Goal: Information Seeking & Learning: Learn about a topic

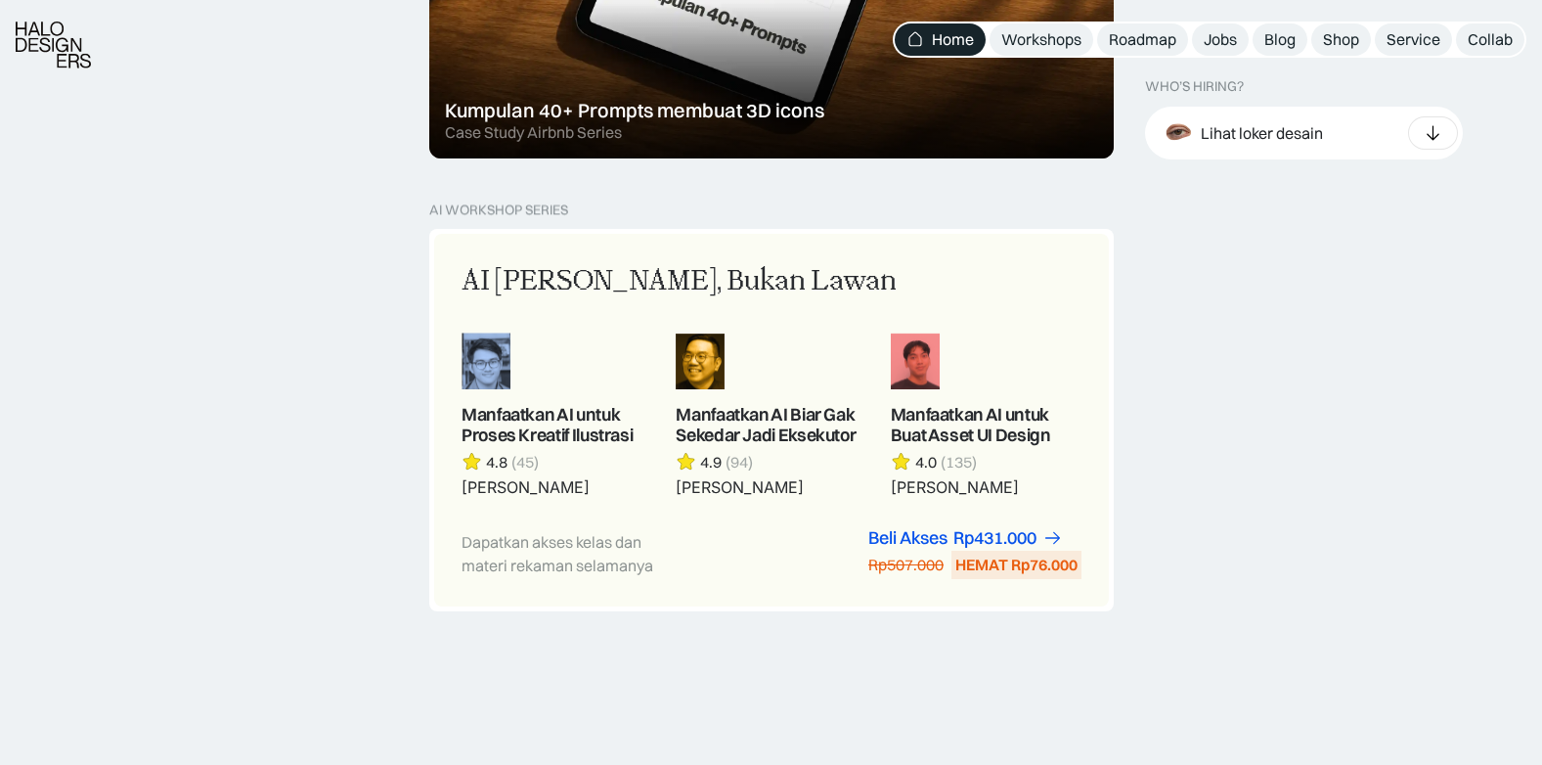
scroll to position [1565, 0]
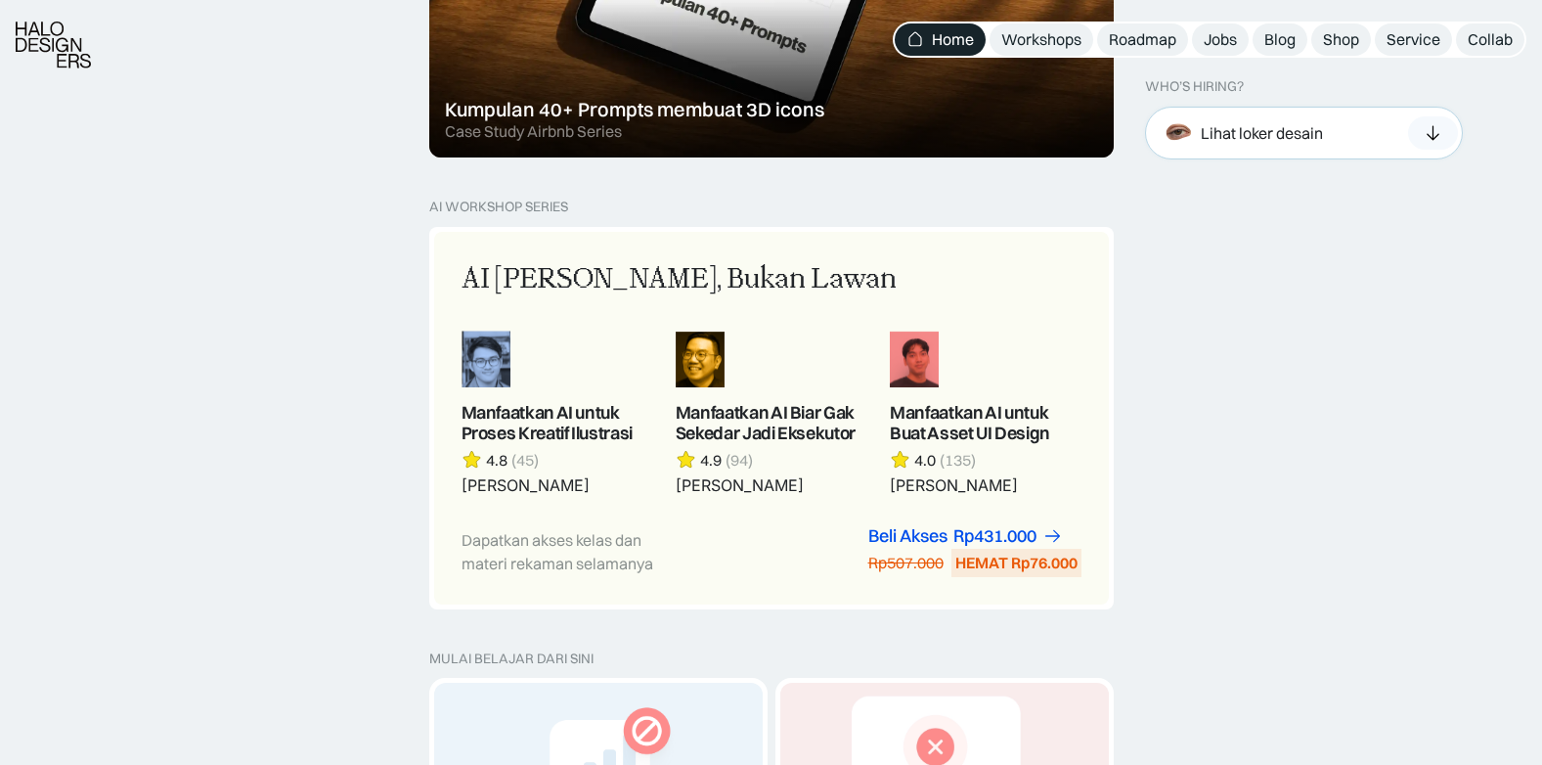
drag, startPoint x: 1412, startPoint y: 130, endPoint x: 1385, endPoint y: 134, distance: 27.7
click at [1412, 130] on div at bounding box center [1433, 132] width 50 height 33
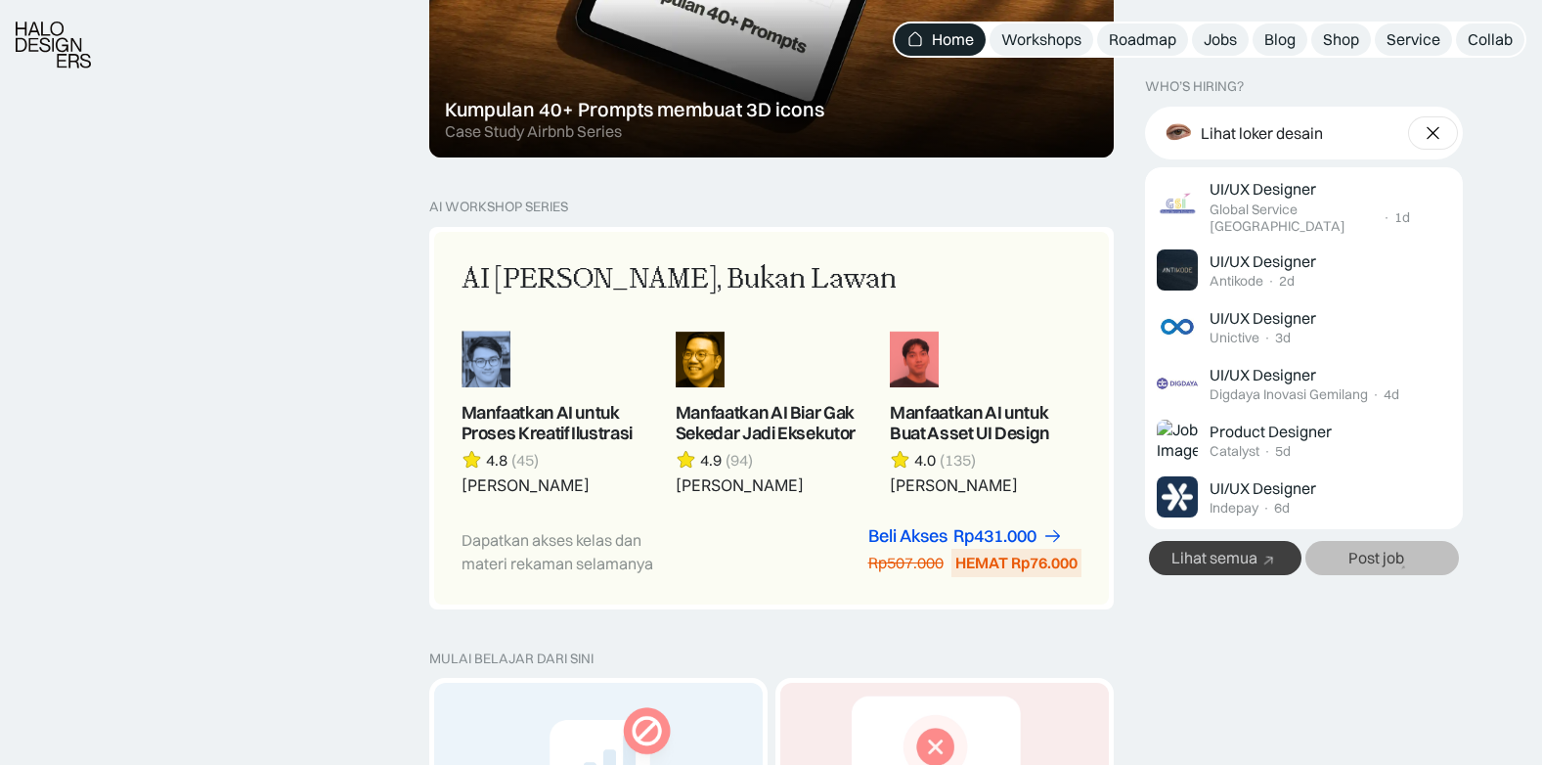
click at [1239, 554] on div "Lihat semua" at bounding box center [1215, 558] width 86 height 21
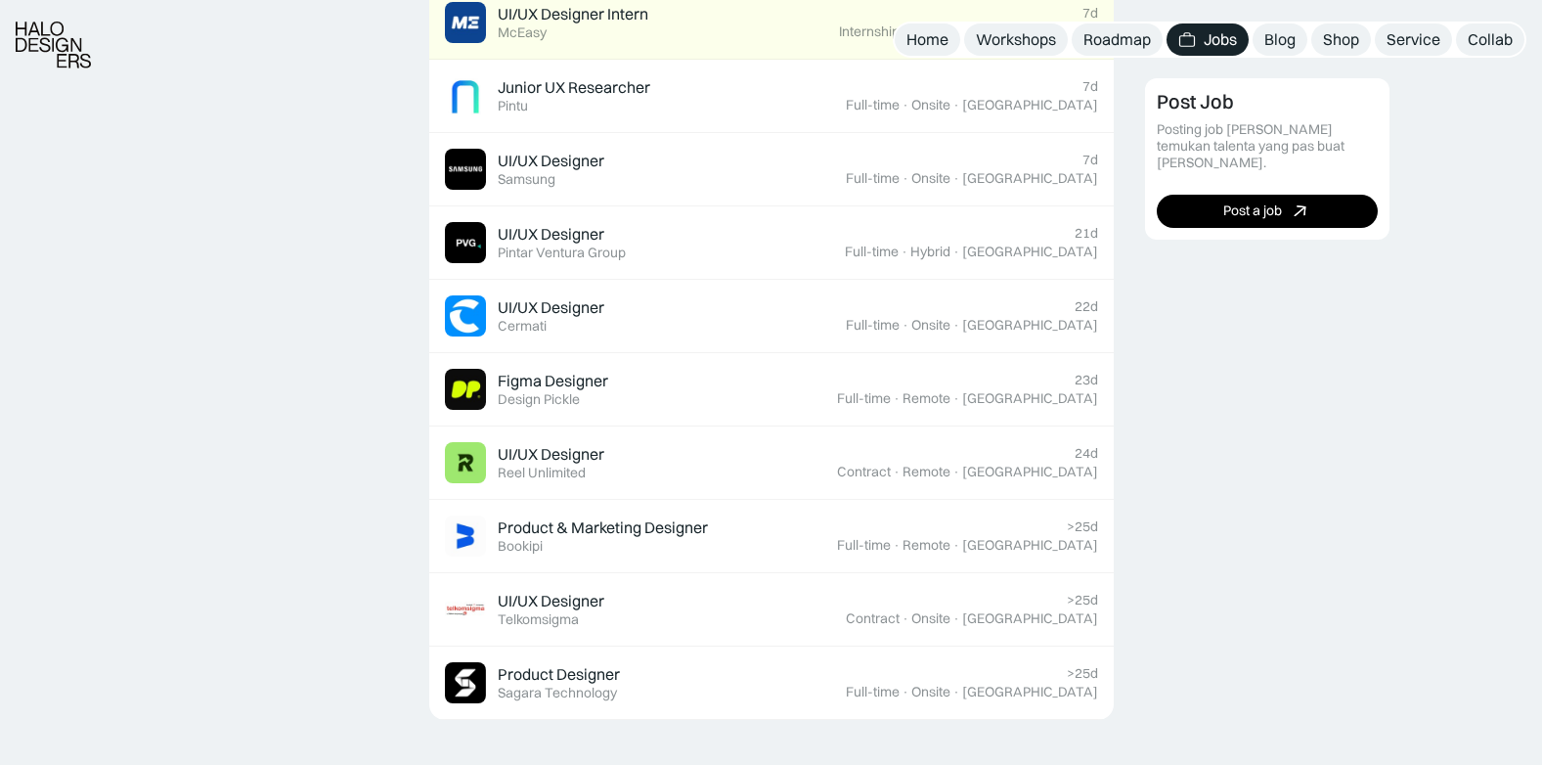
scroll to position [1174, 0]
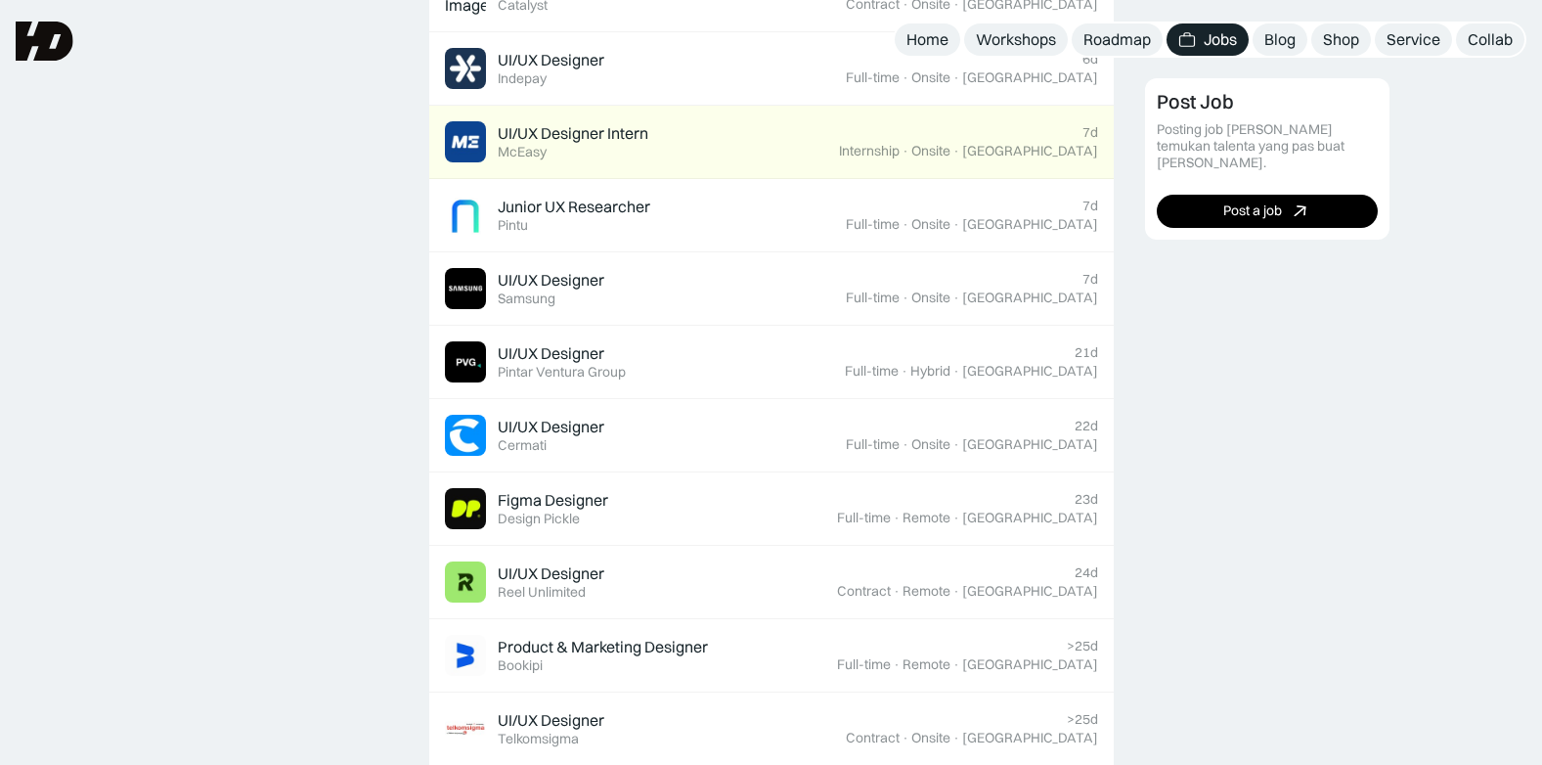
click at [24, 601] on div "Featured 3D & Motion Graphic Designer Featured KonaKorp >25d Full-time · Onsite…" at bounding box center [771, 553] width 1542 height 2470
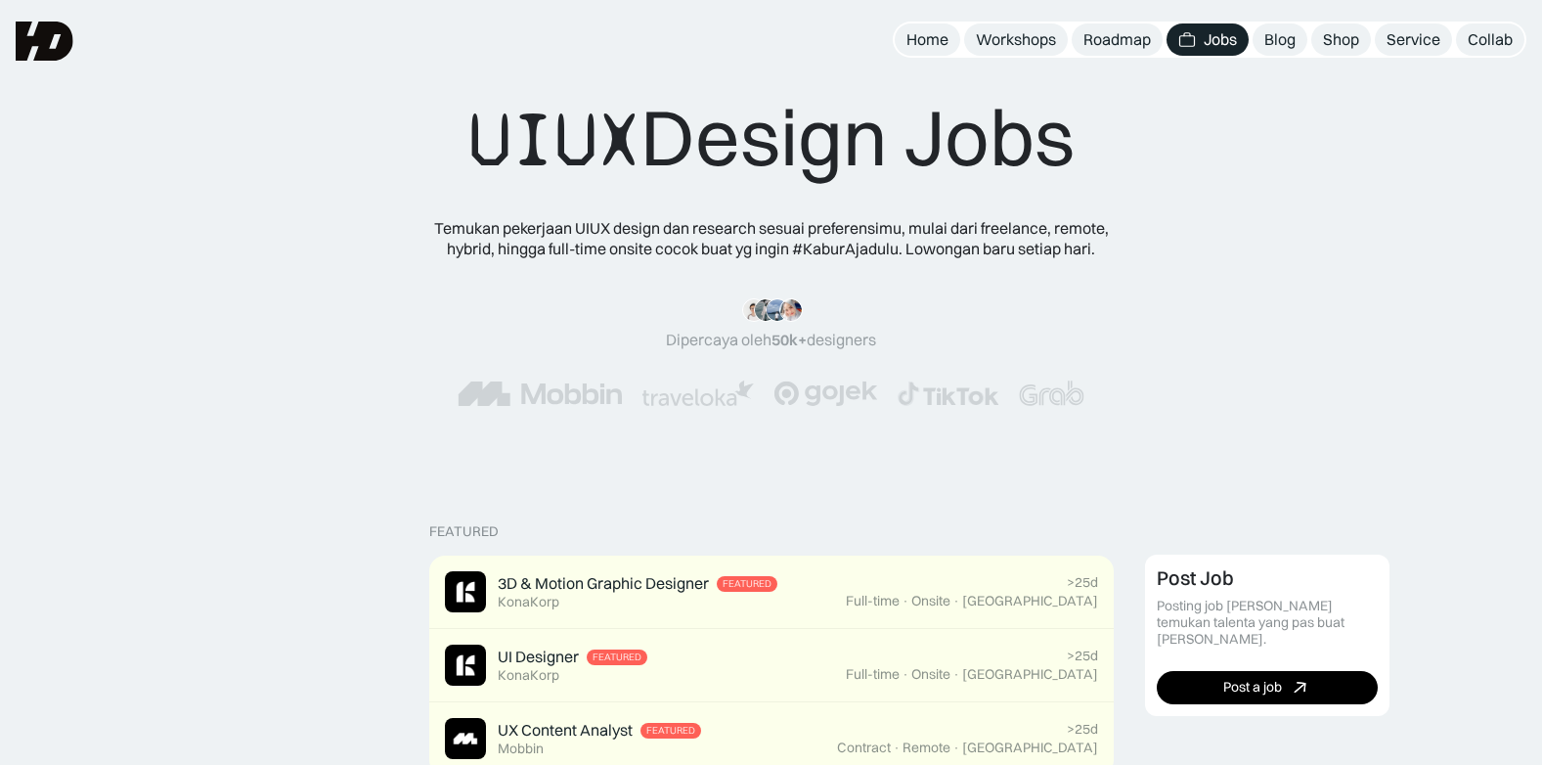
scroll to position [0, 0]
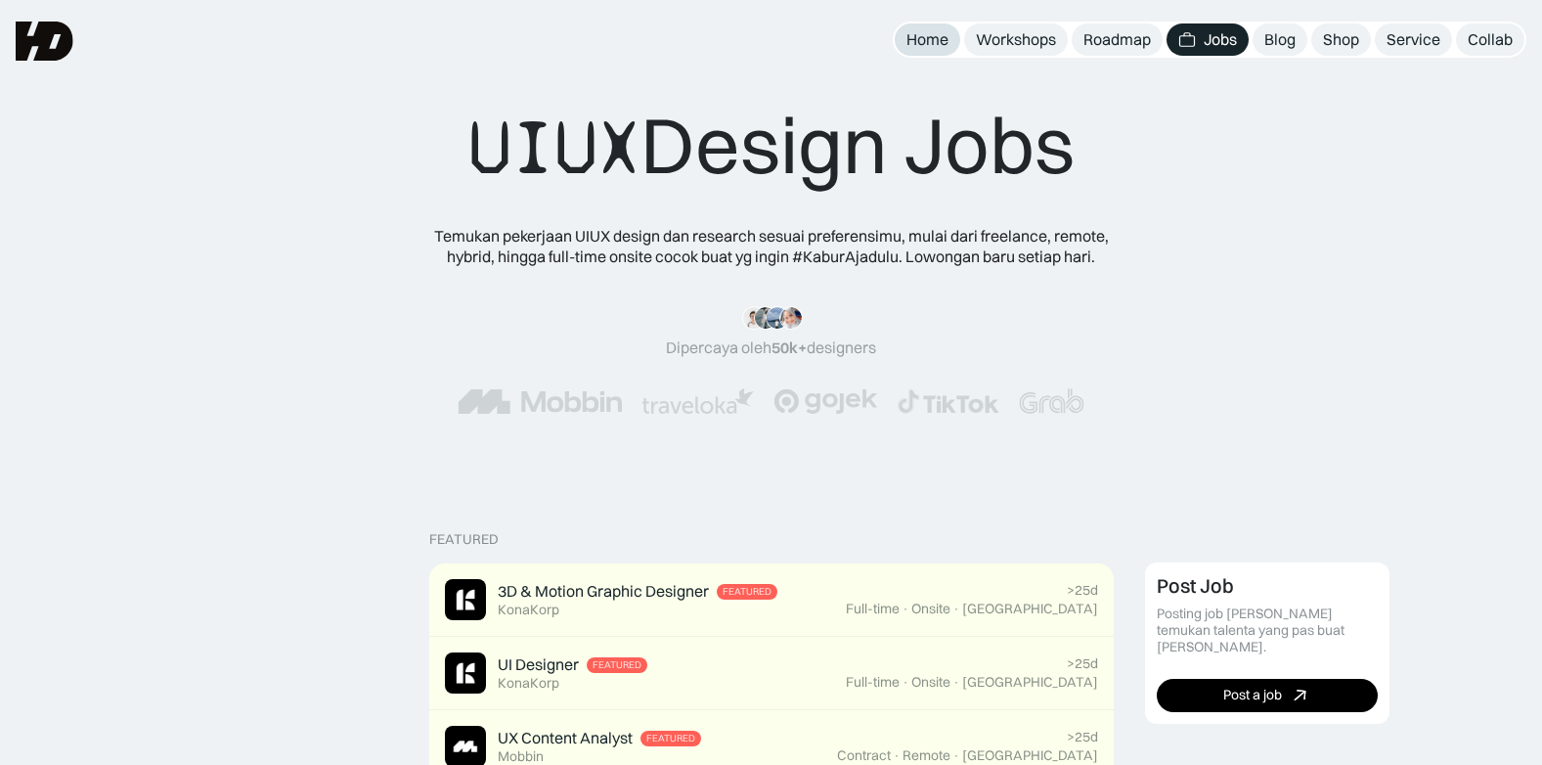
click at [926, 37] on div "Home" at bounding box center [928, 39] width 42 height 21
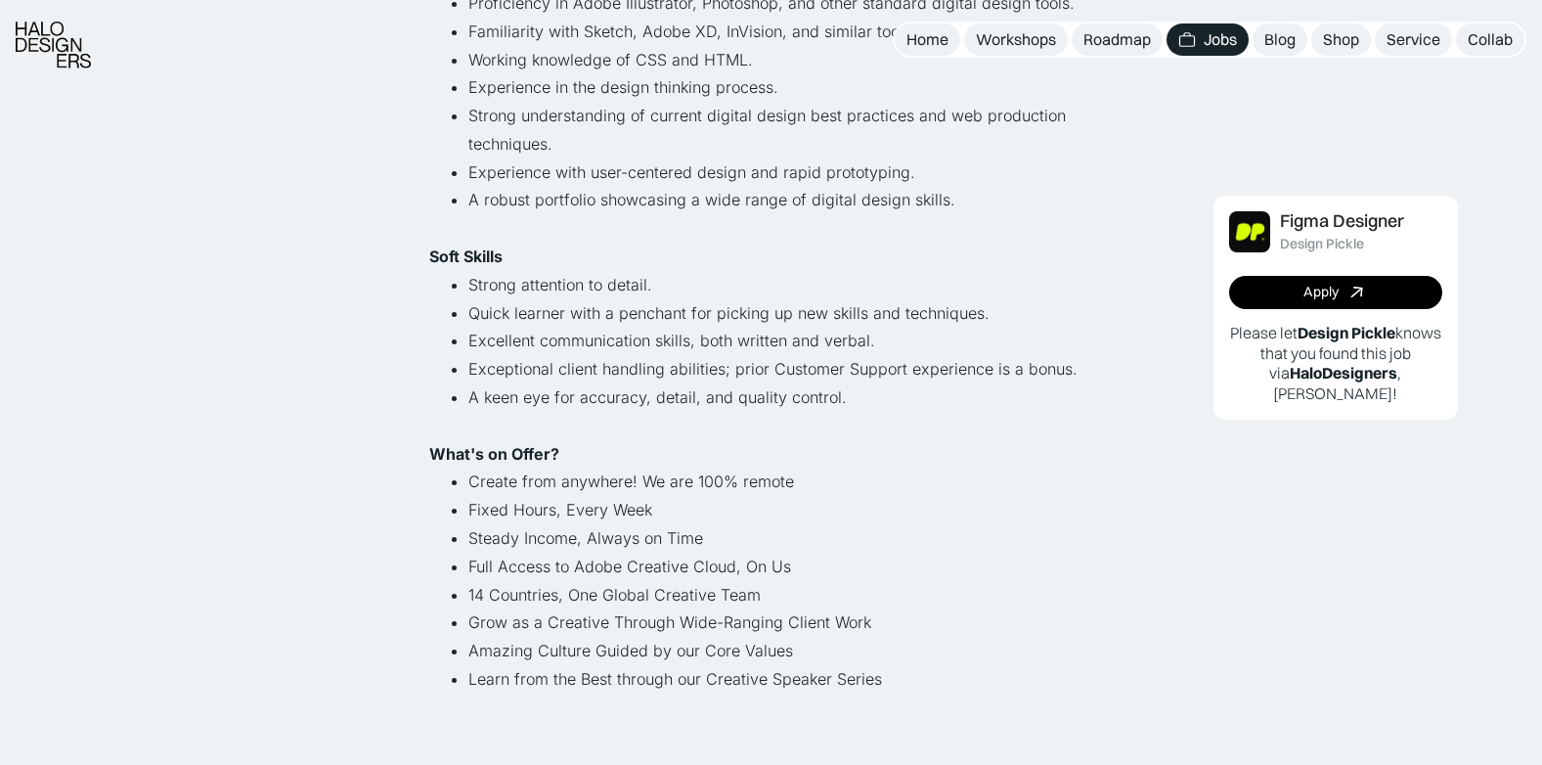
scroll to position [1174, 0]
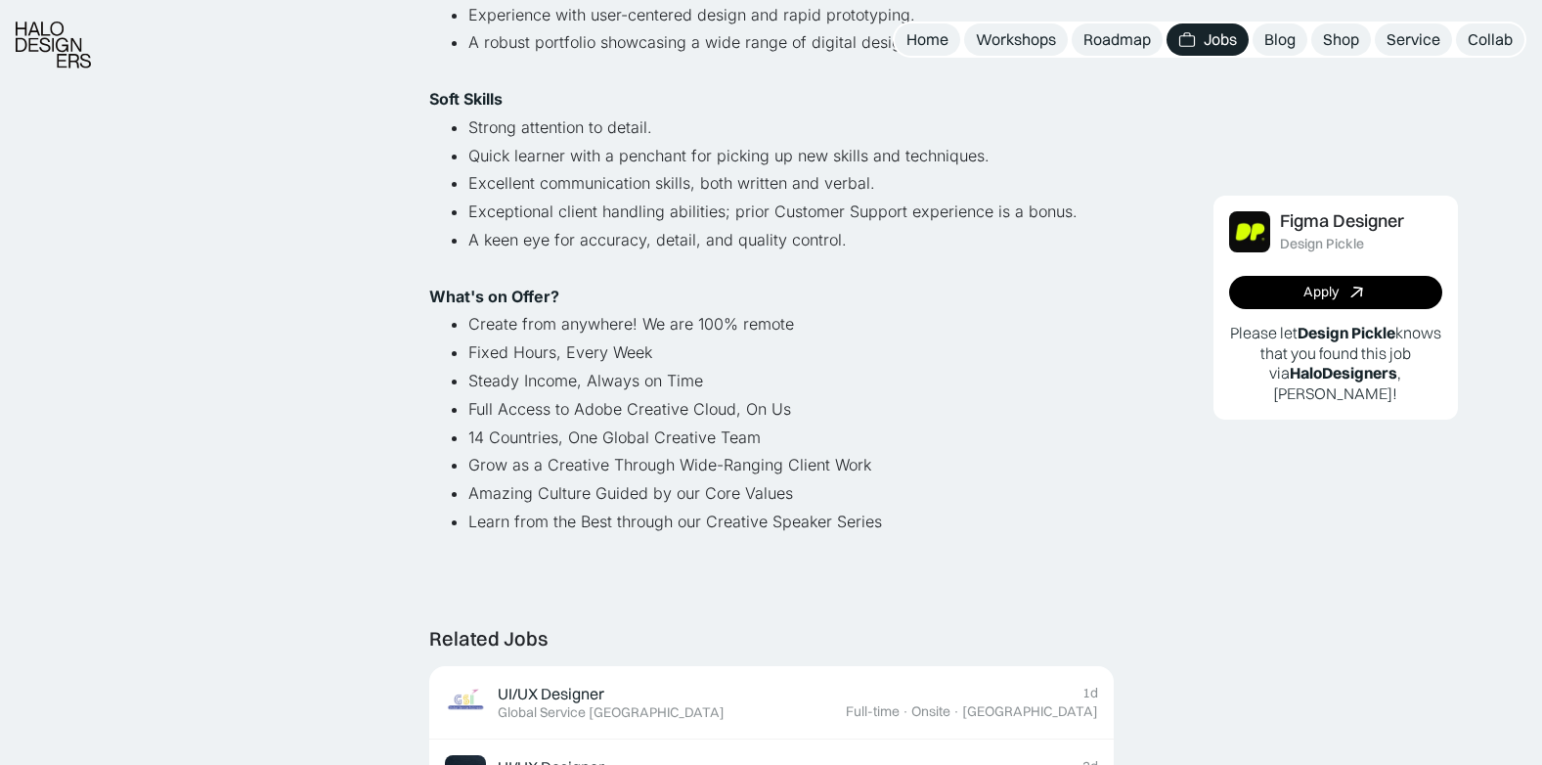
click at [365, 432] on div "Lihat semua job Figma Designer Design Pickle Full-time · Remote · Indonesia · 2…" at bounding box center [771, 440] width 1542 height 3229
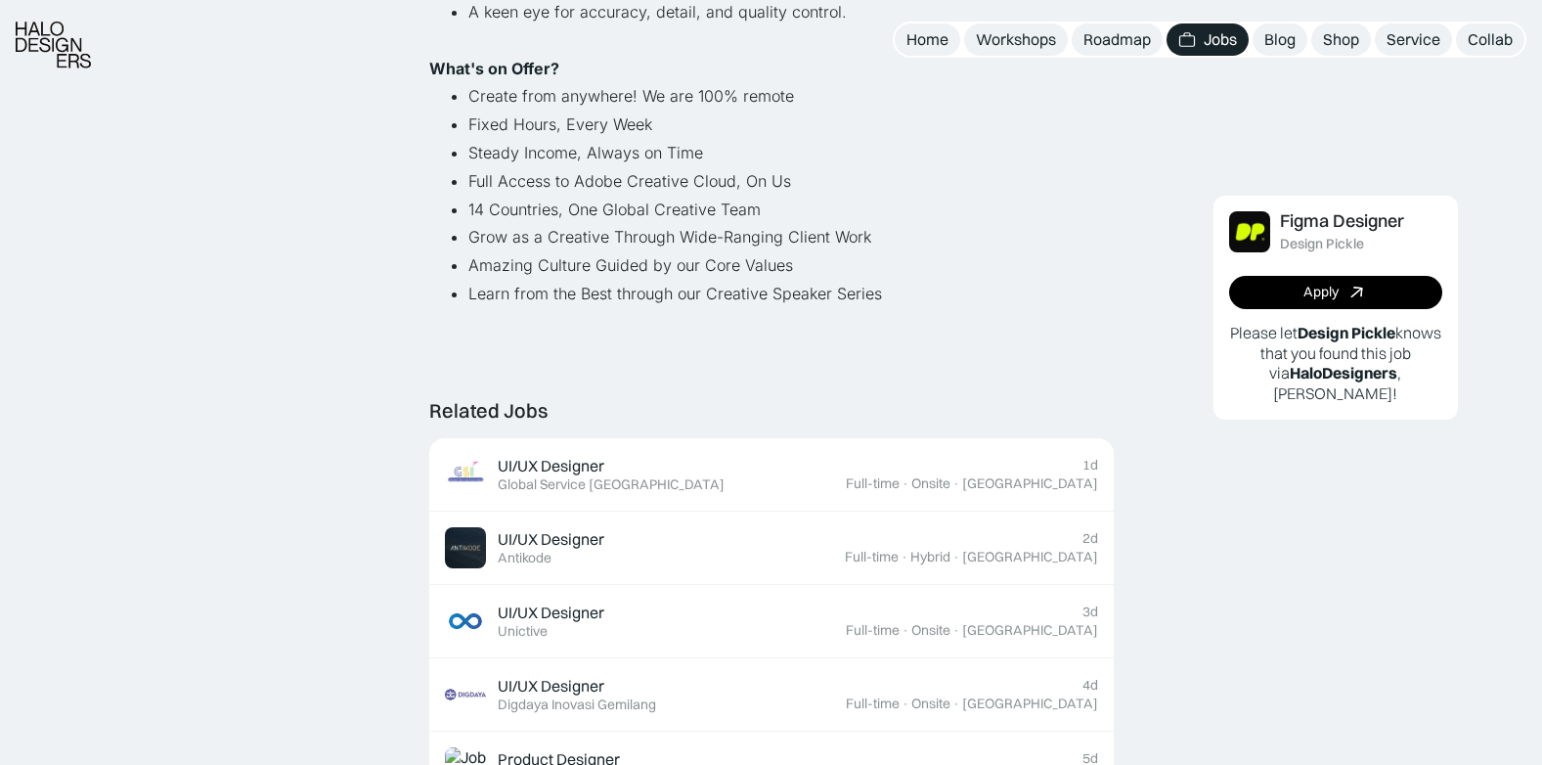
scroll to position [1467, 0]
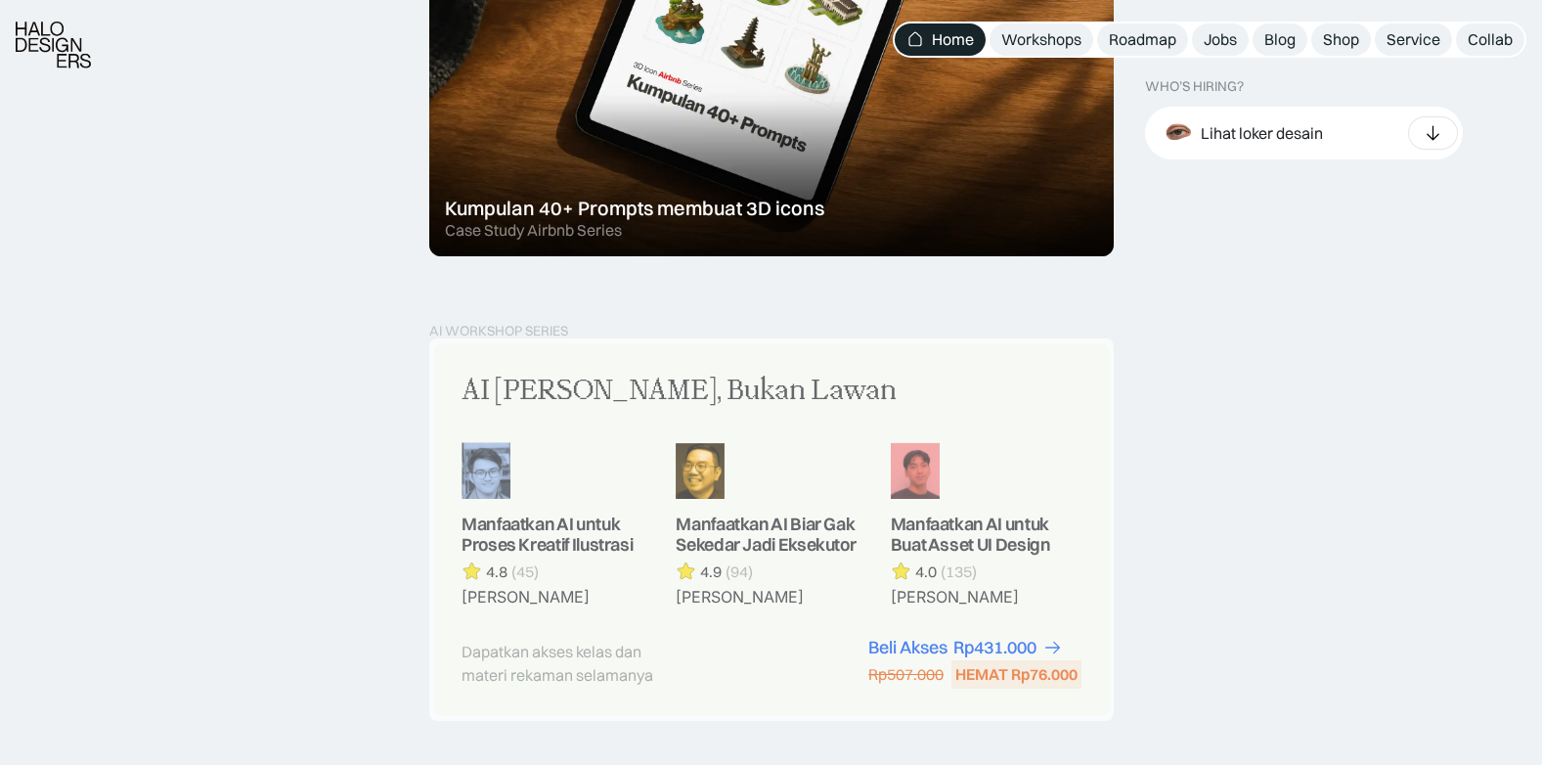
scroll to position [1663, 0]
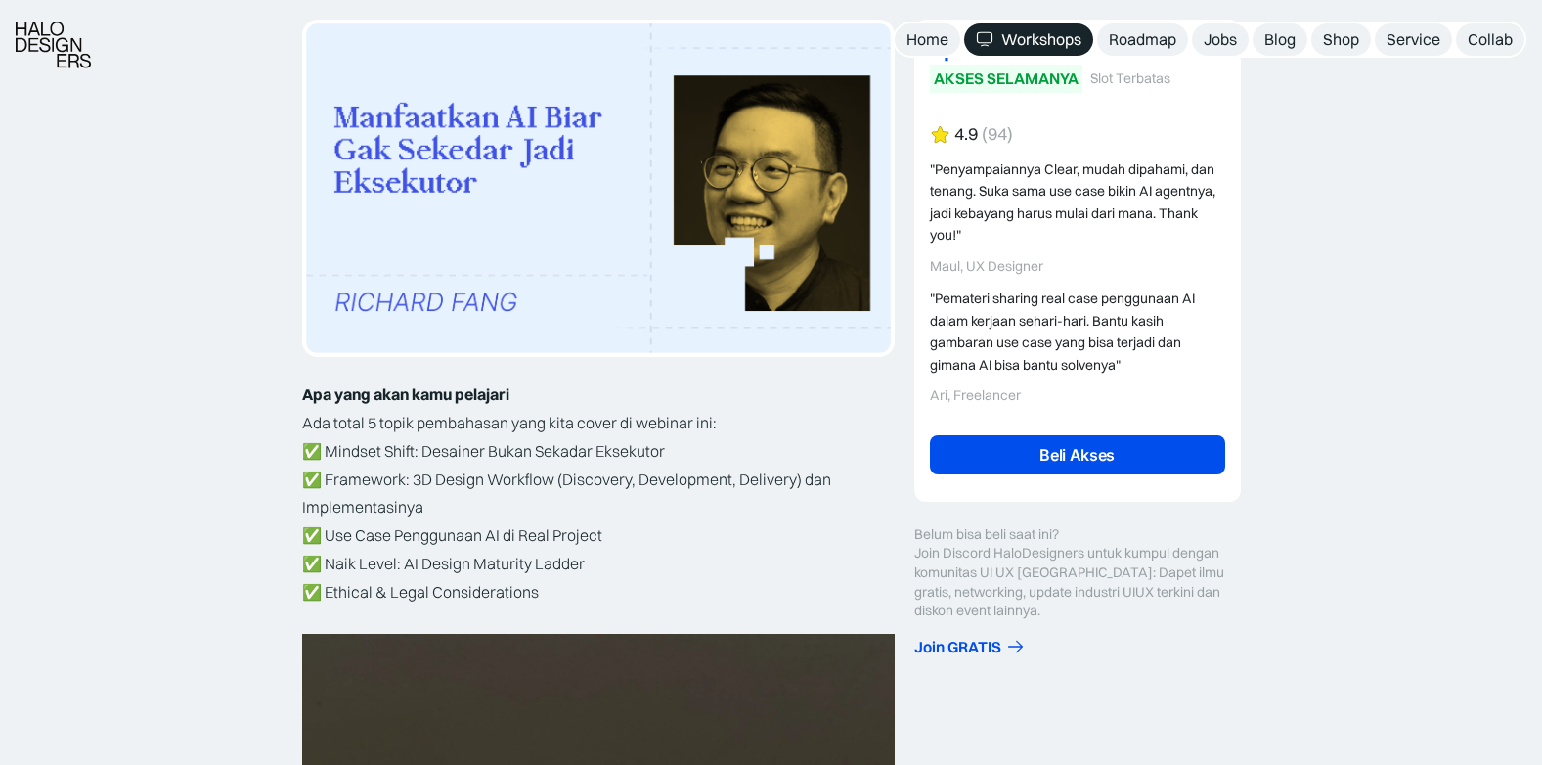
scroll to position [489, 0]
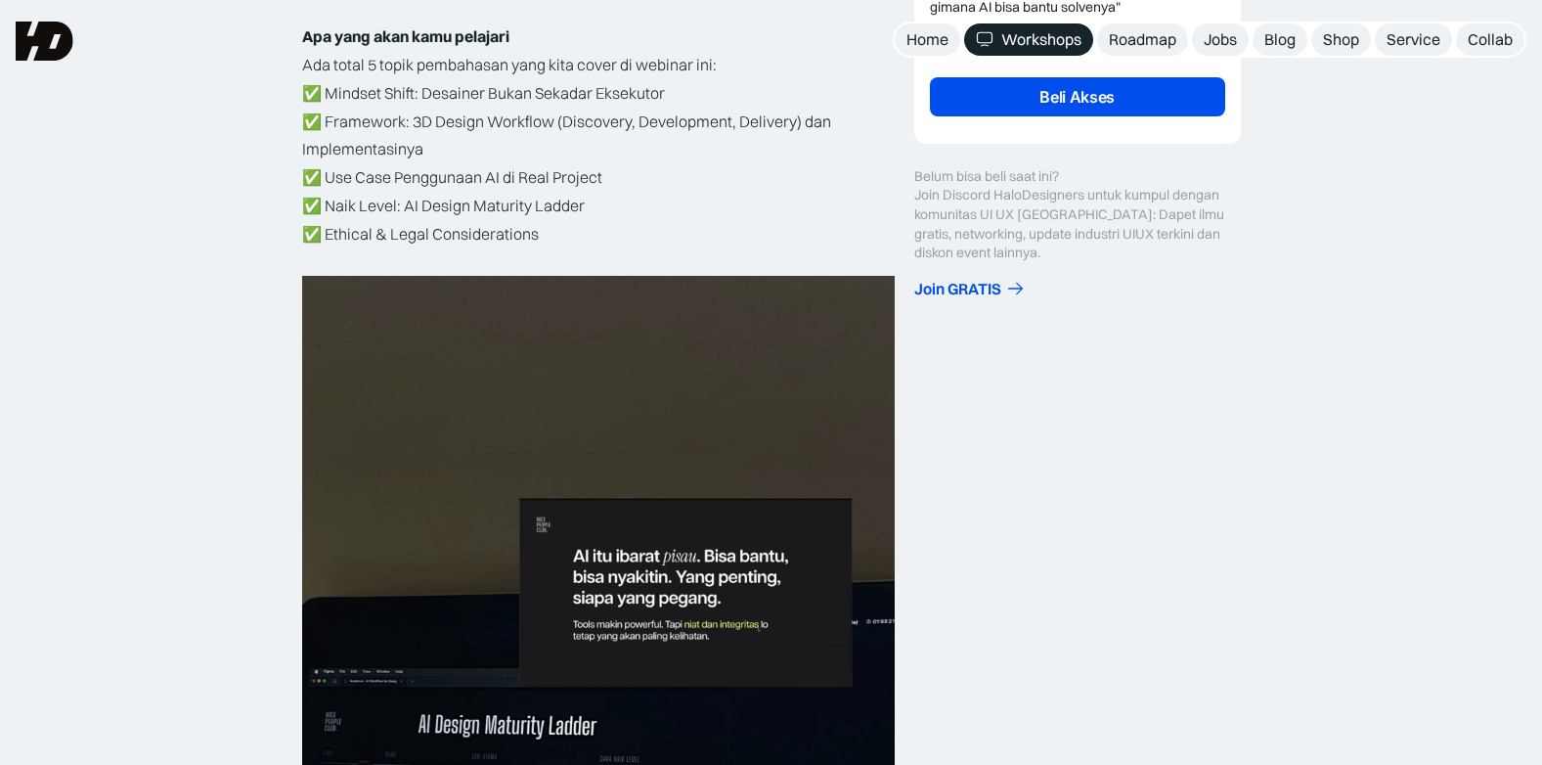
scroll to position [587, 0]
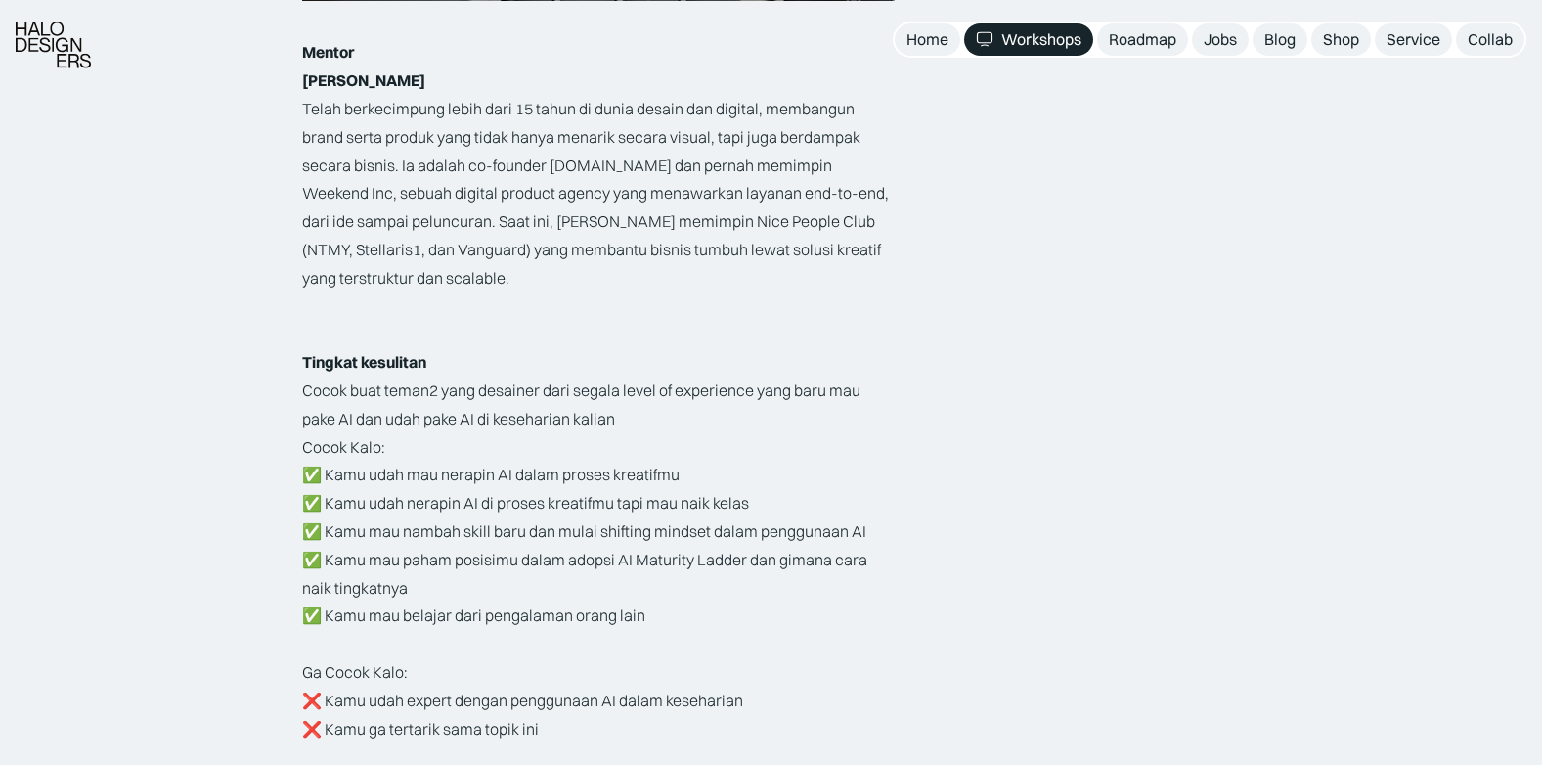
scroll to position [3032, 0]
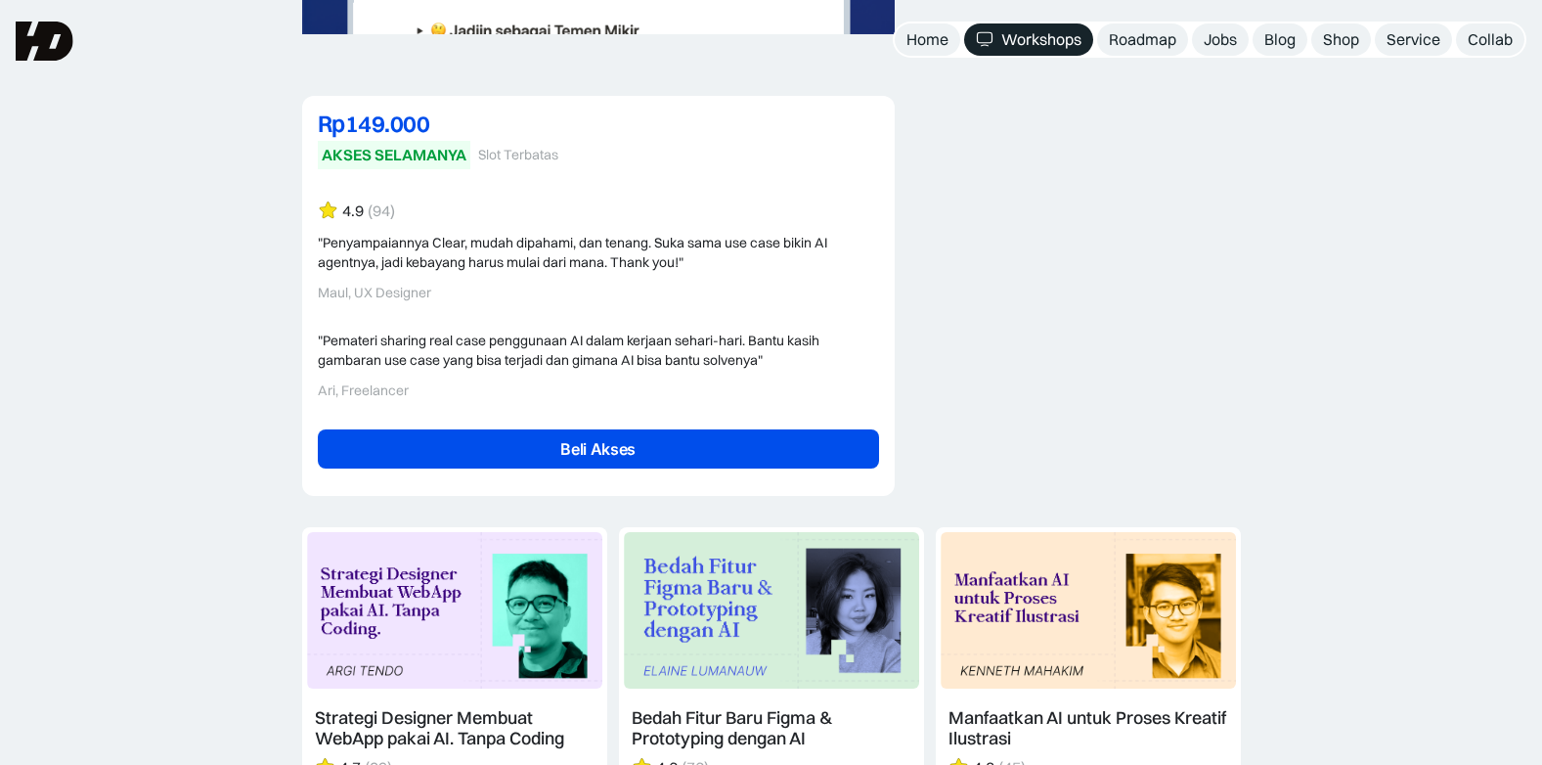
scroll to position [4304, 0]
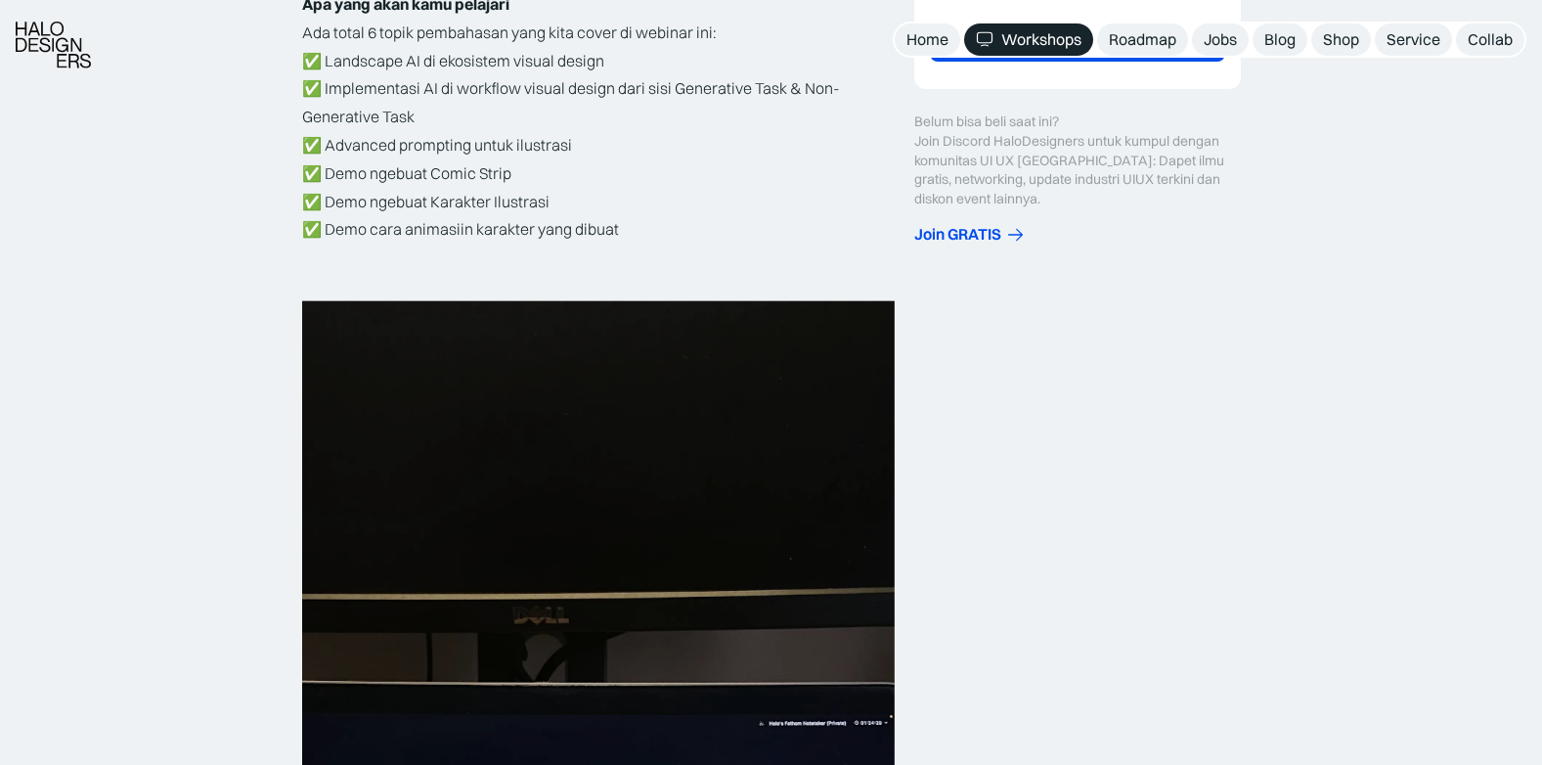
scroll to position [587, 0]
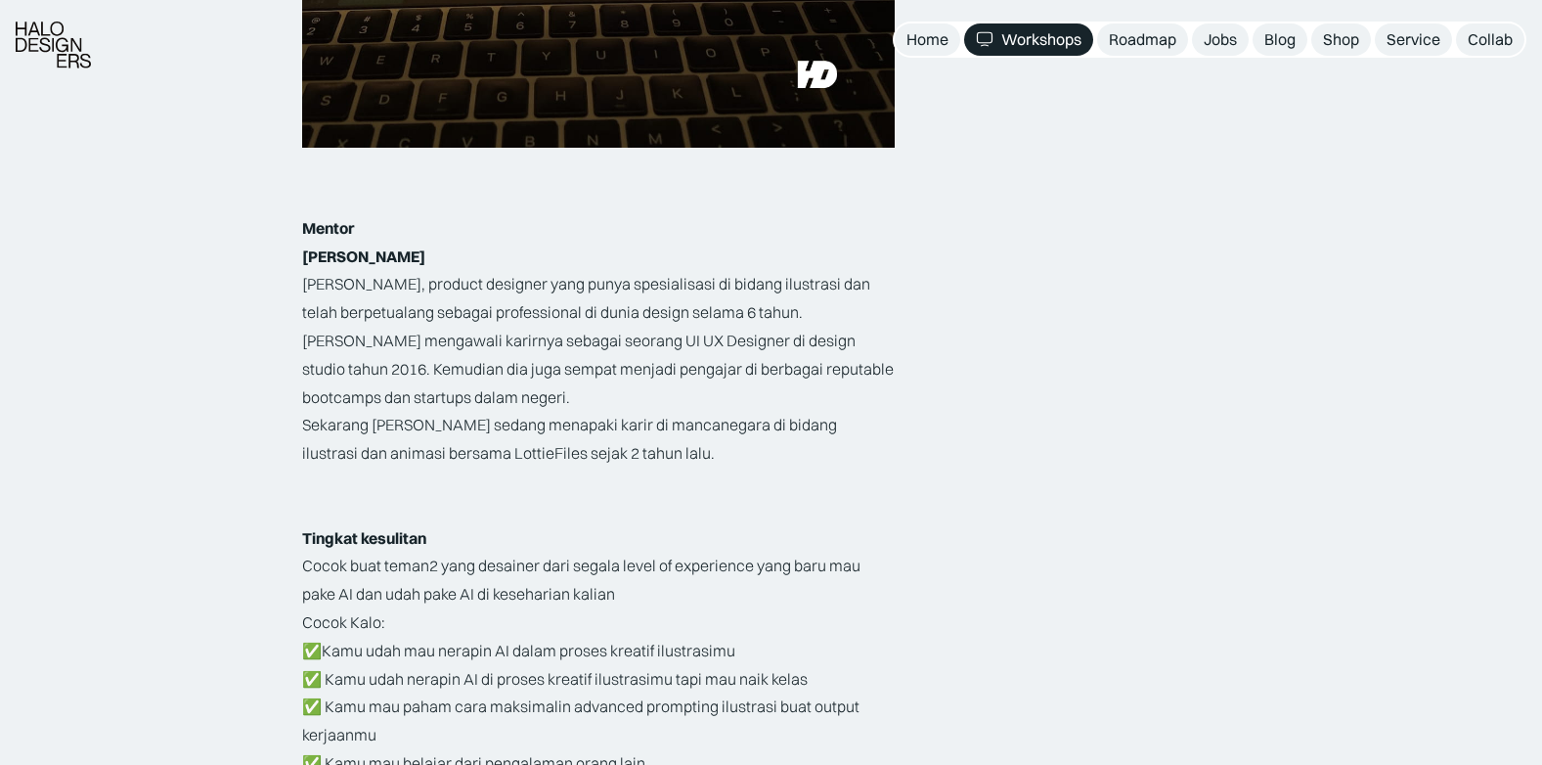
scroll to position [3130, 0]
